Goal: Task Accomplishment & Management: Manage account settings

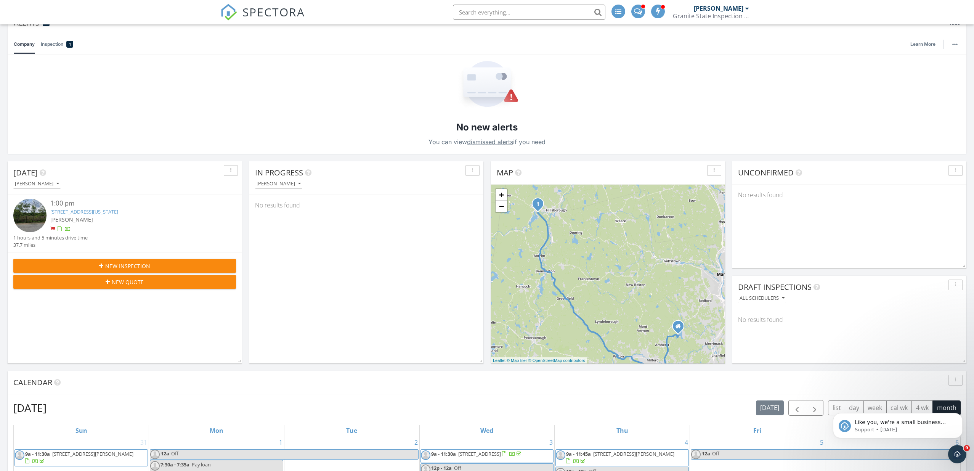
scroll to position [66, 0]
click at [140, 217] on div "[PERSON_NAME]" at bounding box center [133, 219] width 167 height 8
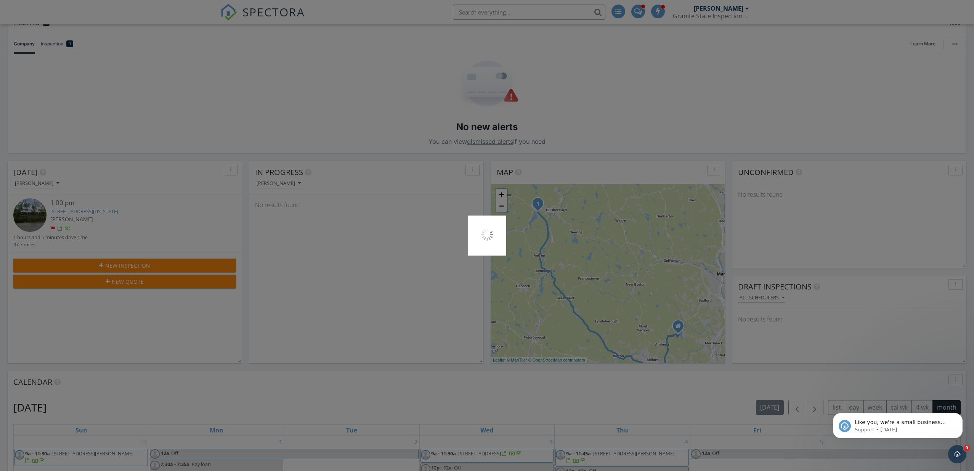
scroll to position [64, 0]
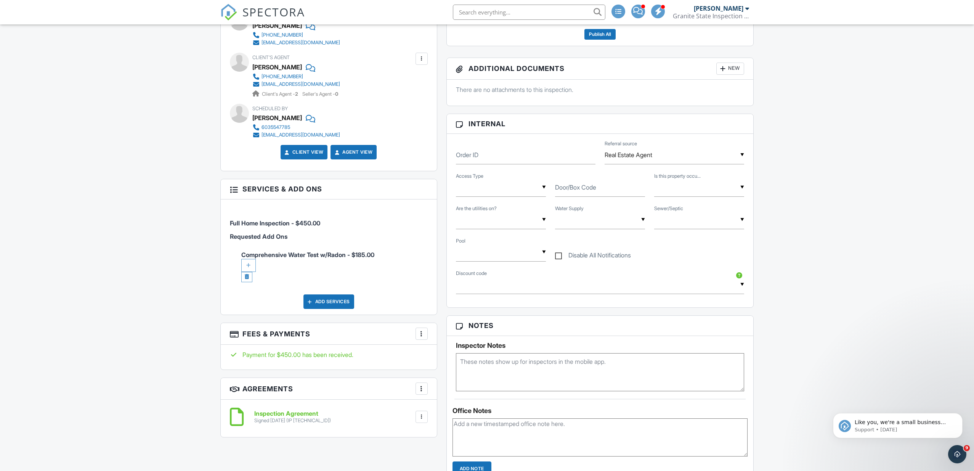
scroll to position [278, 0]
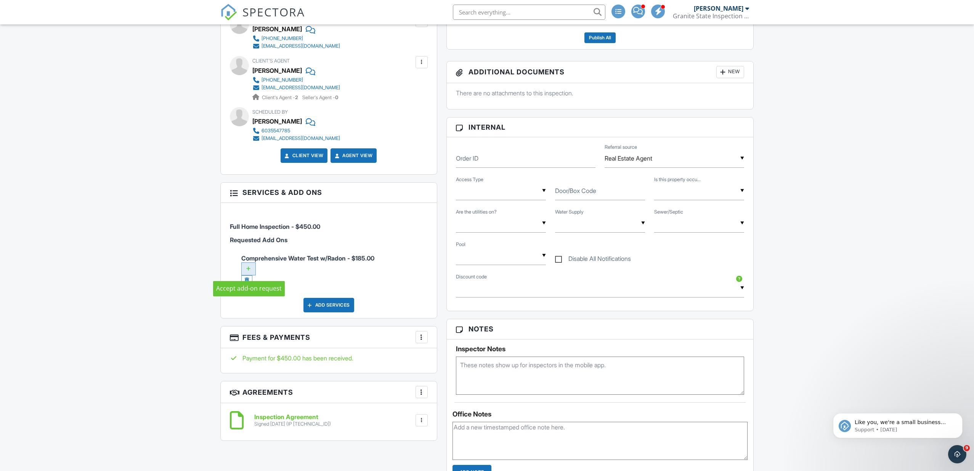
click at [249, 268] on div at bounding box center [248, 268] width 14 height 13
